Goal: Task Accomplishment & Management: Use online tool/utility

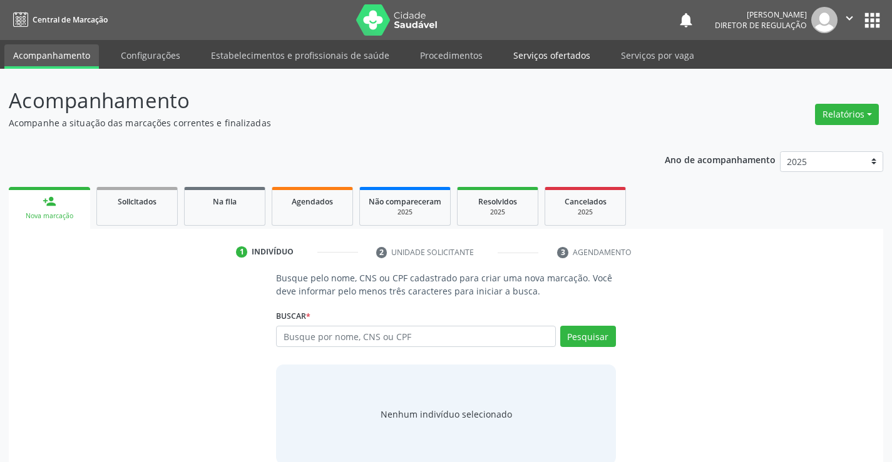
click at [541, 53] on link "Serviços ofertados" at bounding box center [551, 55] width 94 height 22
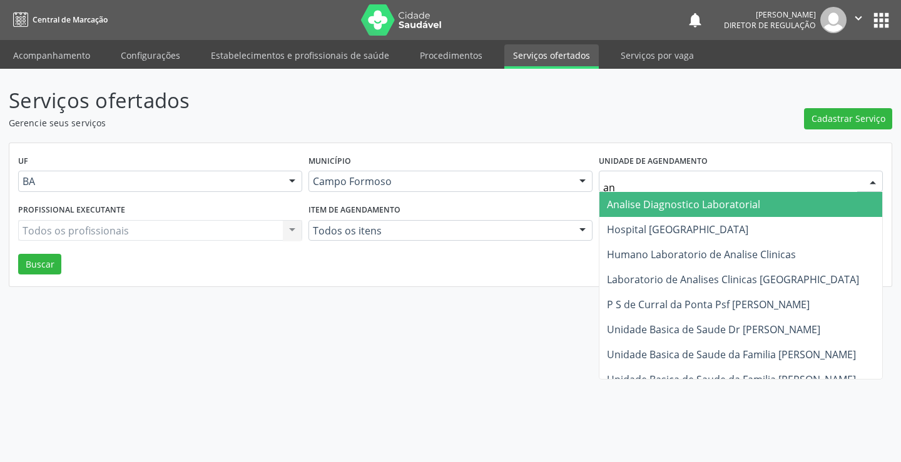
type input "ana"
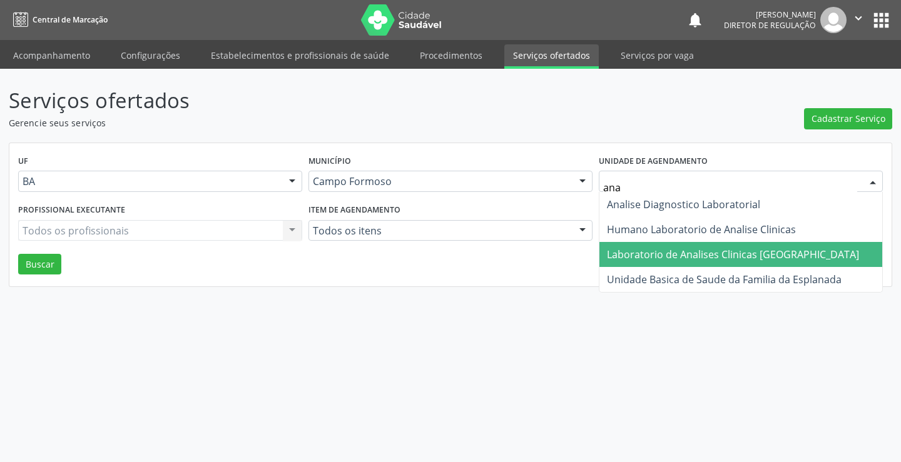
click at [660, 251] on span "Laboratorio de Analises Clinicas [GEOGRAPHIC_DATA]" at bounding box center [733, 255] width 252 height 14
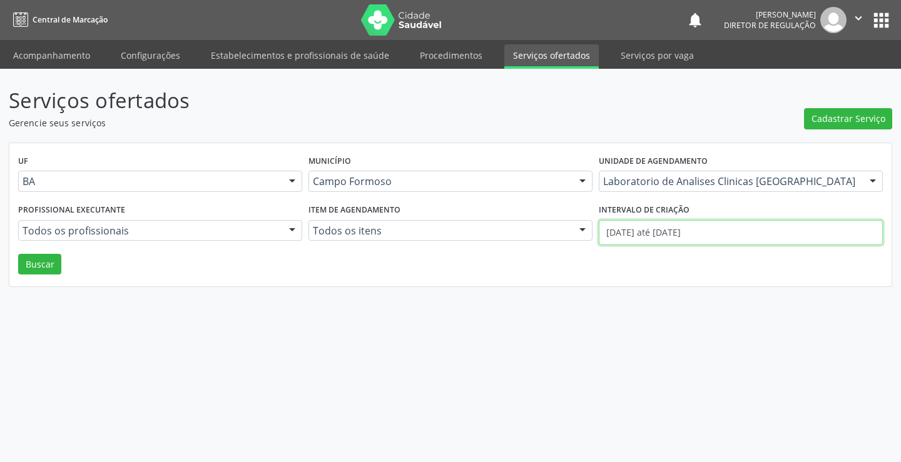
click at [655, 240] on input "[DATE] até [DATE]" at bounding box center [741, 232] width 284 height 25
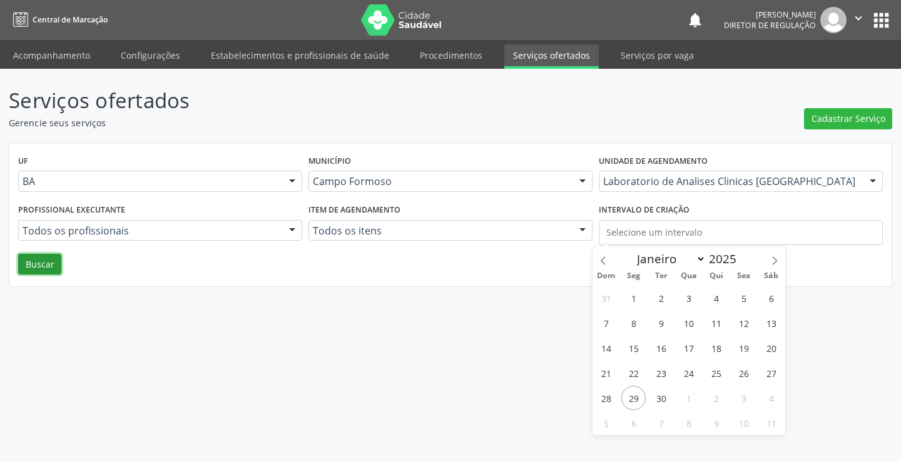
click at [37, 263] on button "Buscar" at bounding box center [39, 264] width 43 height 21
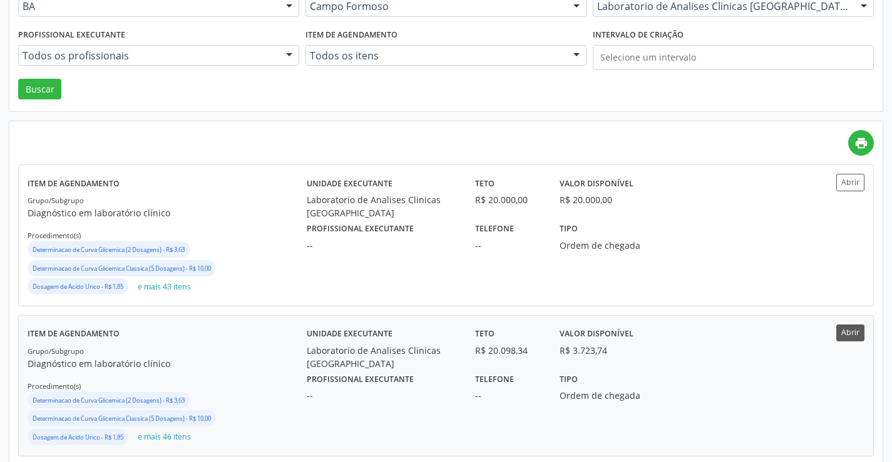
scroll to position [188, 0]
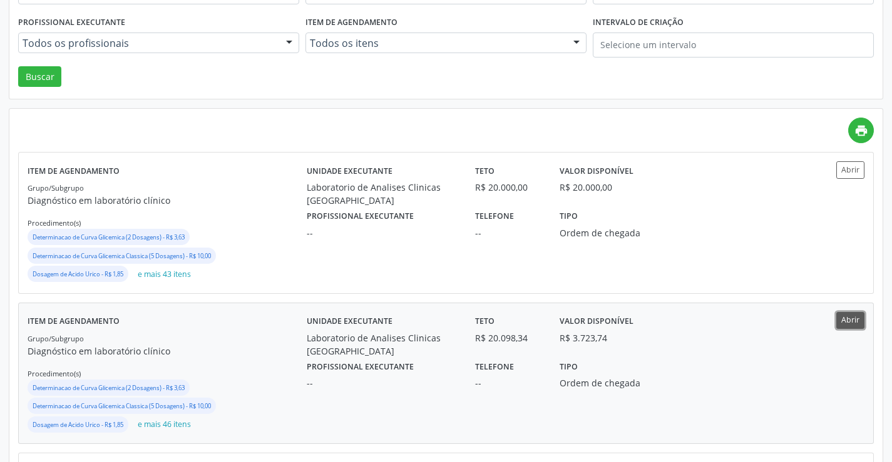
click at [855, 315] on button "Abrir" at bounding box center [850, 320] width 28 height 17
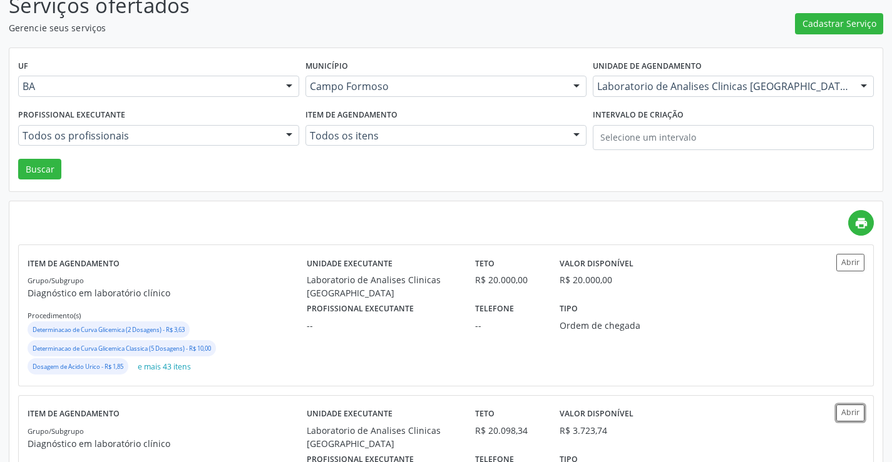
scroll to position [0, 0]
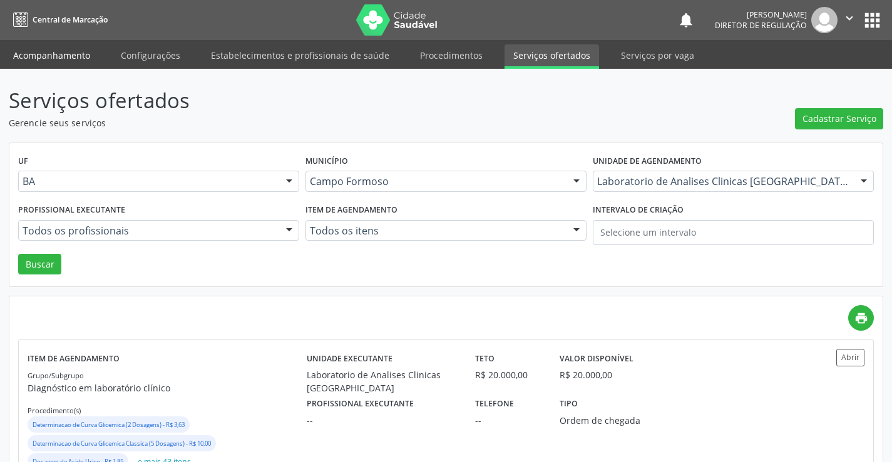
click at [42, 62] on link "Acompanhamento" at bounding box center [51, 55] width 94 height 22
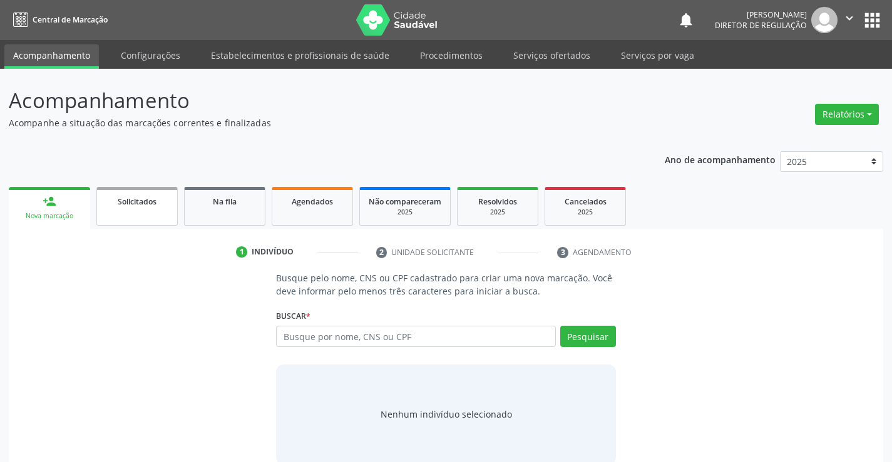
click at [151, 215] on link "Solicitados" at bounding box center [136, 206] width 81 height 39
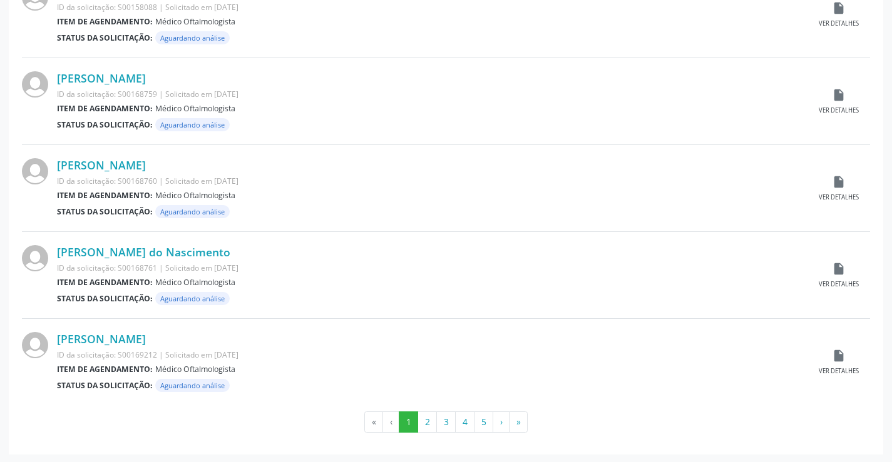
scroll to position [1234, 0]
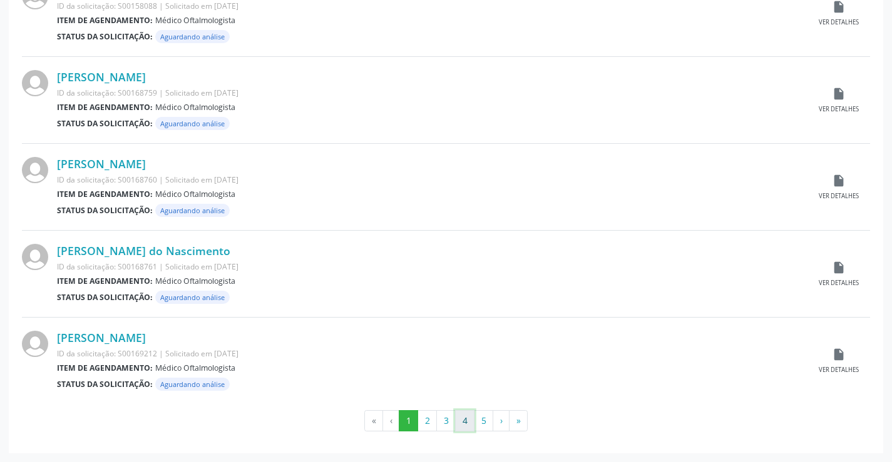
click at [464, 427] on button "4" at bounding box center [464, 421] width 19 height 21
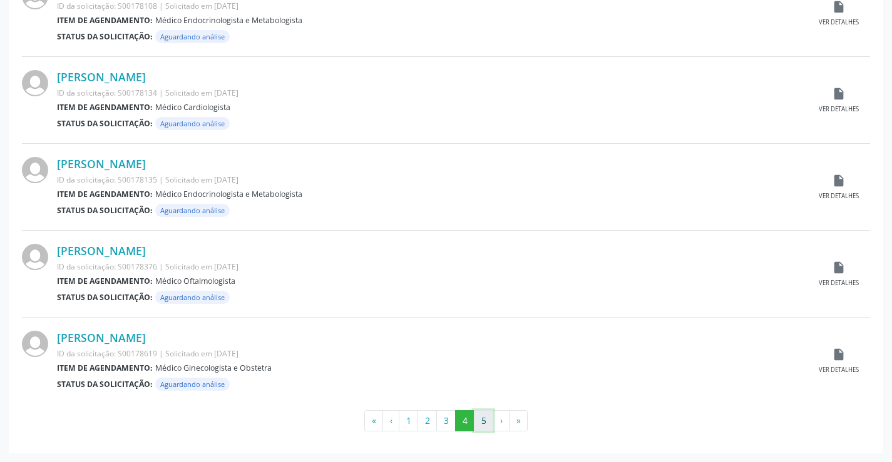
click at [486, 424] on button "5" at bounding box center [483, 421] width 19 height 21
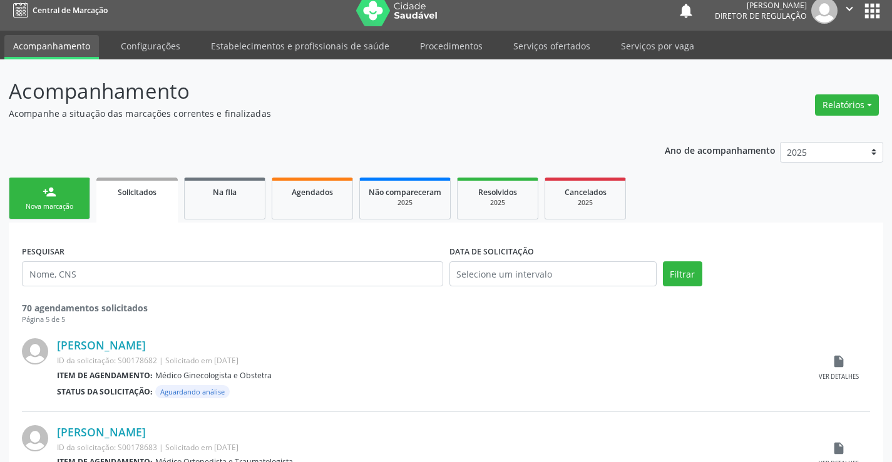
scroll to position [0, 0]
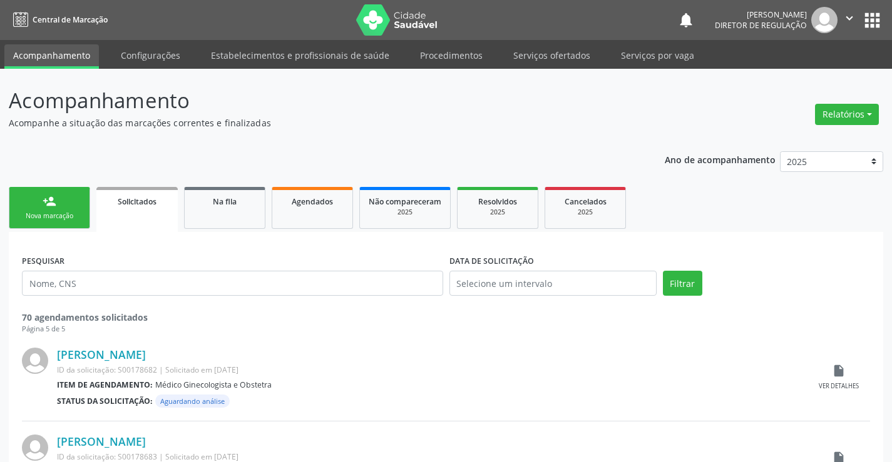
click at [71, 228] on link "person_add Nova marcação" at bounding box center [49, 208] width 81 height 42
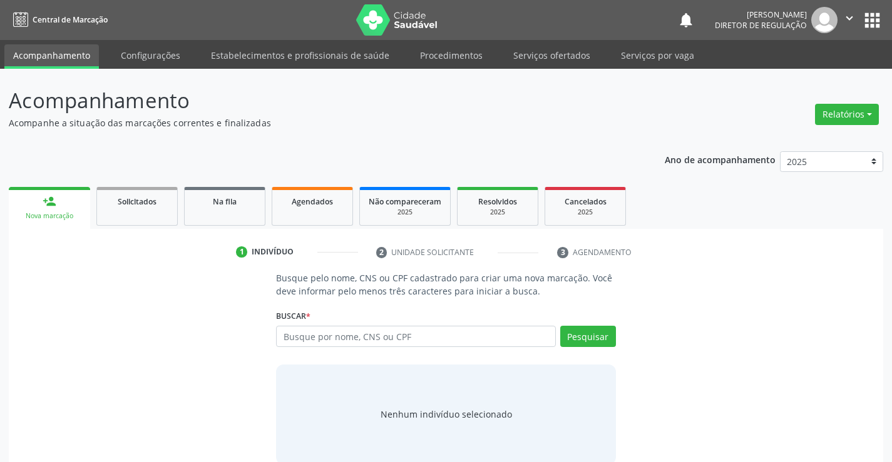
click at [839, 461] on div "Busque pelo nome, CNS ou CPF cadastrado para criar uma nova marcação. Você deve…" at bounding box center [446, 368] width 857 height 193
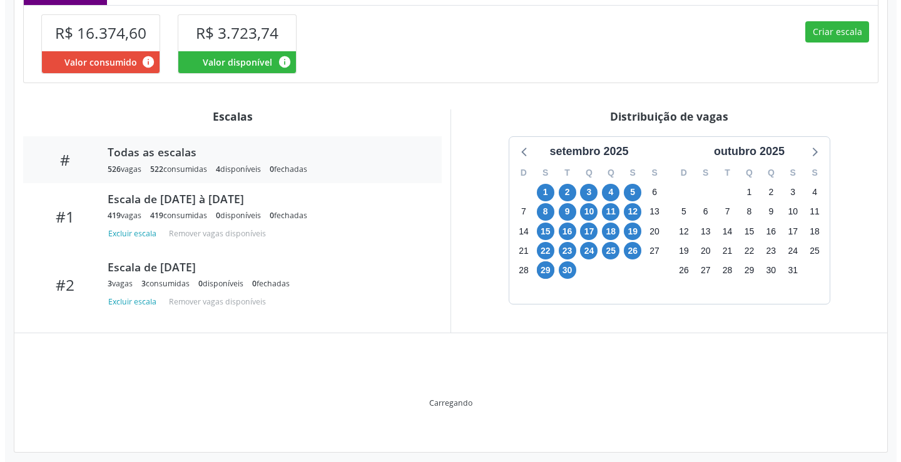
scroll to position [340, 0]
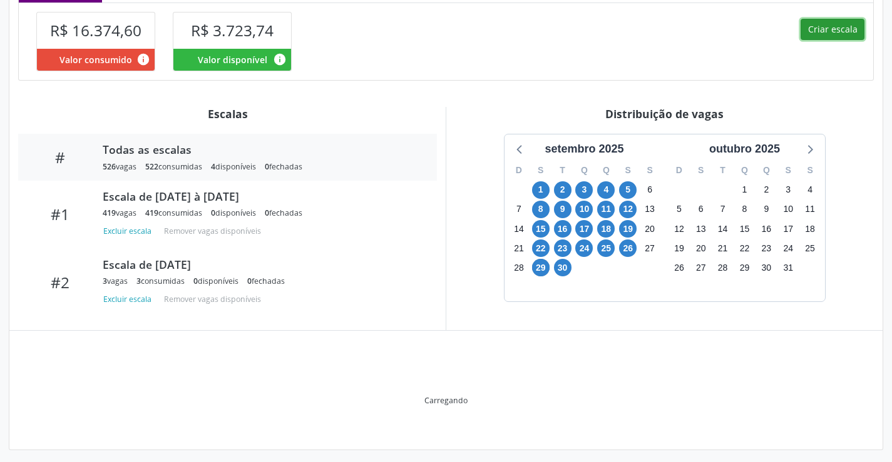
click at [827, 26] on button "Criar escala" at bounding box center [832, 29] width 64 height 21
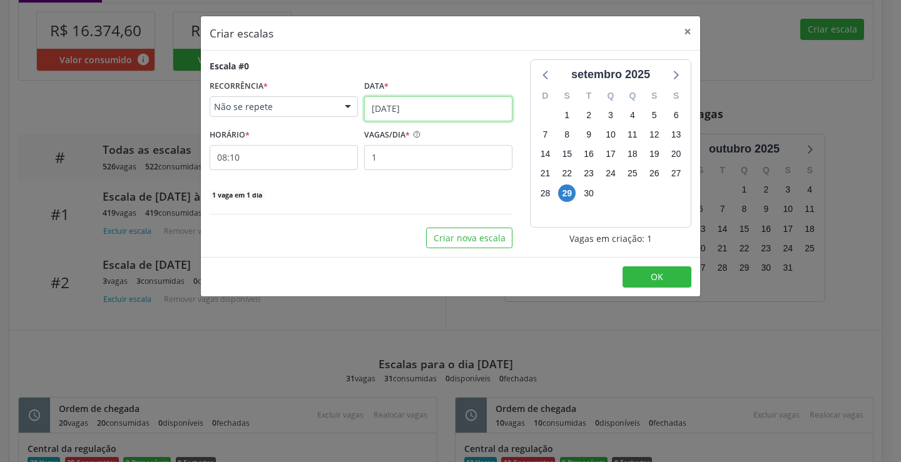
click at [431, 110] on input "29/09/2025" at bounding box center [438, 108] width 148 height 25
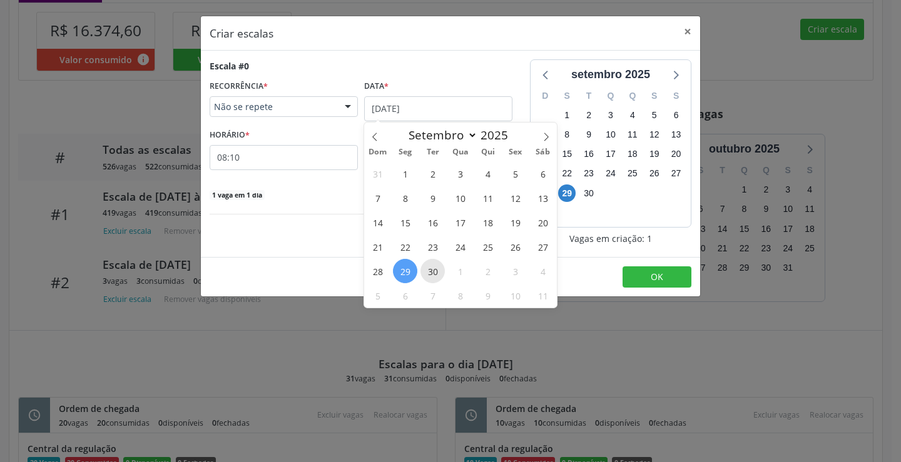
click at [443, 267] on span "30" at bounding box center [433, 271] width 24 height 24
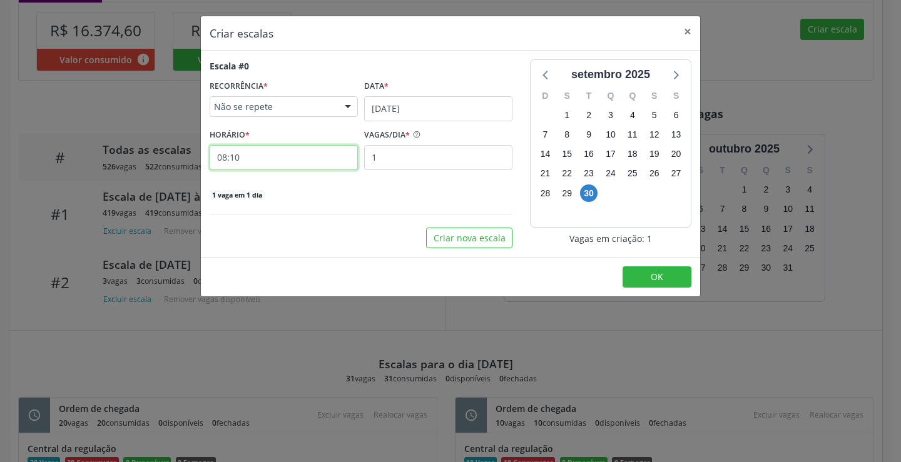
click at [334, 159] on input "08:10" at bounding box center [284, 157] width 148 height 25
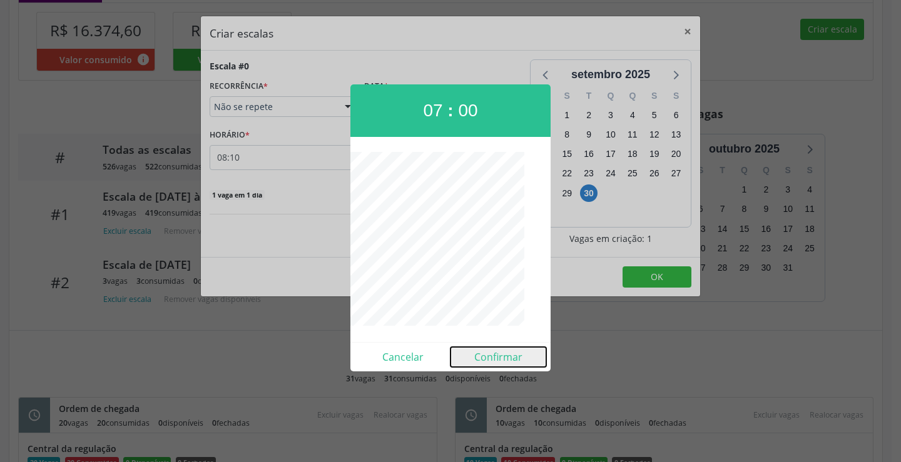
click at [519, 364] on button "Confirmar" at bounding box center [499, 357] width 96 height 20
type input "07:00"
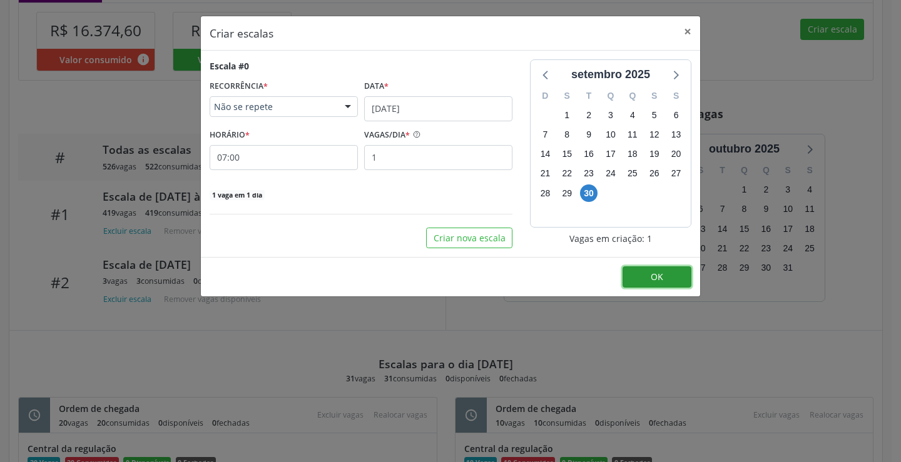
click at [645, 281] on button "OK" at bounding box center [657, 277] width 69 height 21
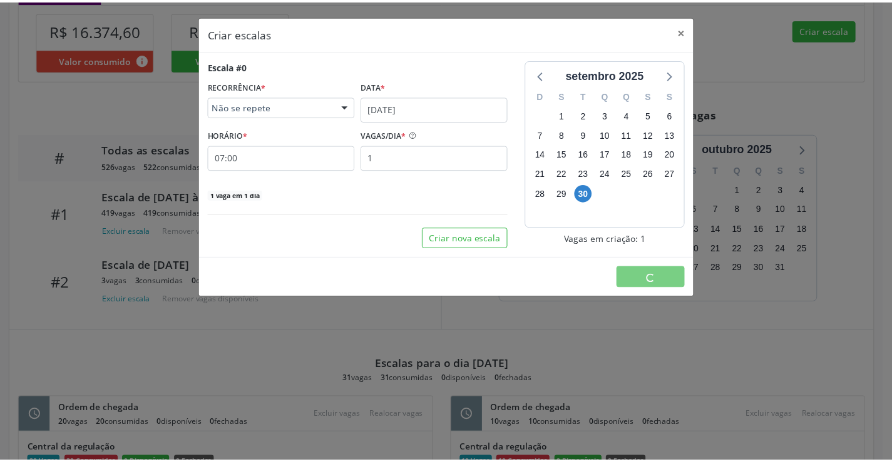
scroll to position [0, 0]
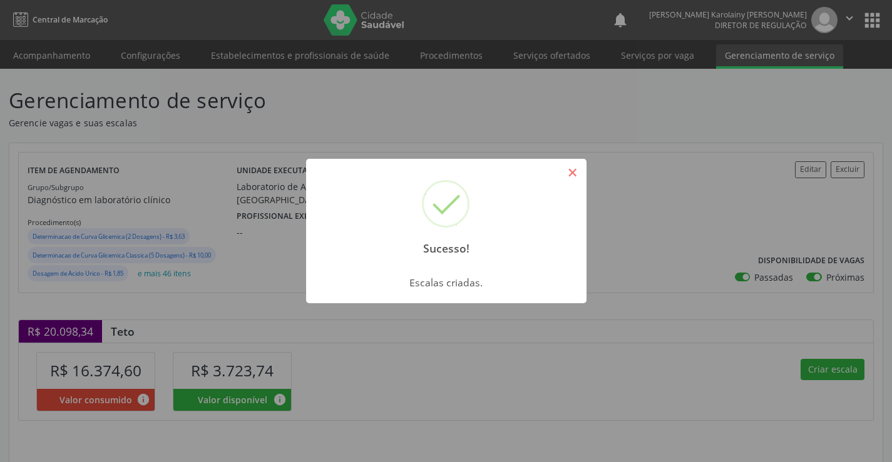
click at [575, 175] on button "×" at bounding box center [572, 172] width 21 height 21
